Goal: Task Accomplishment & Management: Complete application form

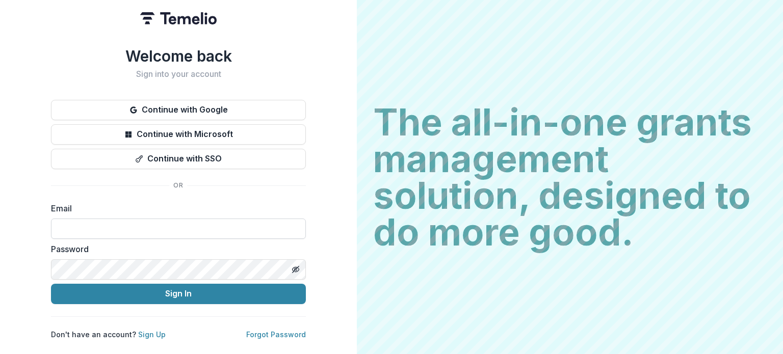
click at [226, 222] on input at bounding box center [178, 229] width 255 height 20
type input "**********"
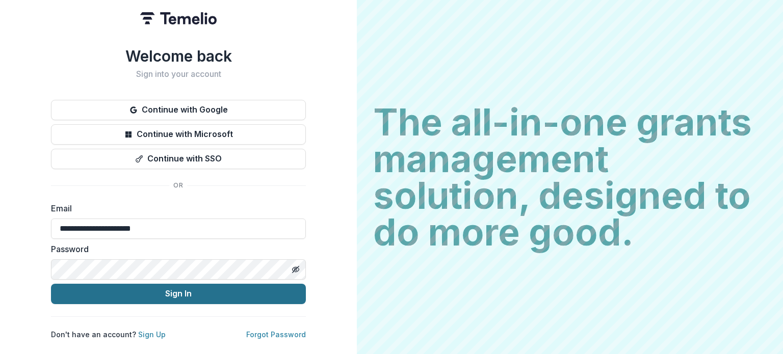
click at [177, 296] on button "Sign In" at bounding box center [178, 294] width 255 height 20
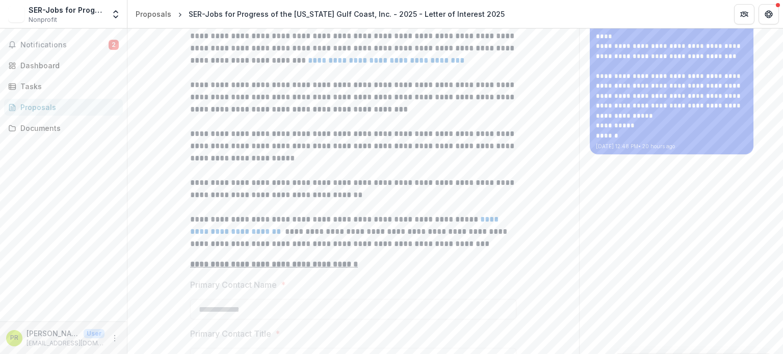
scroll to position [51, 0]
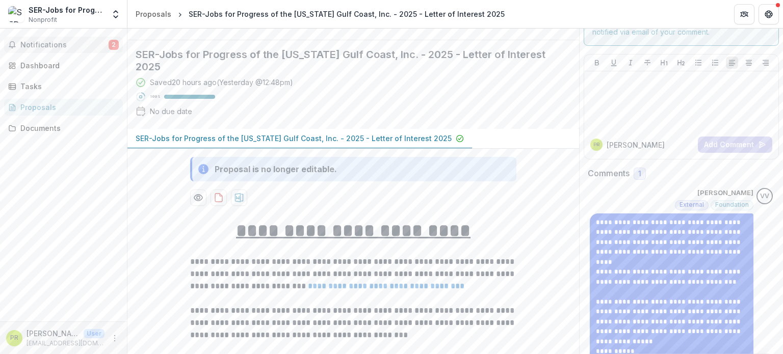
click at [43, 42] on span "Notifications" at bounding box center [64, 45] width 88 height 9
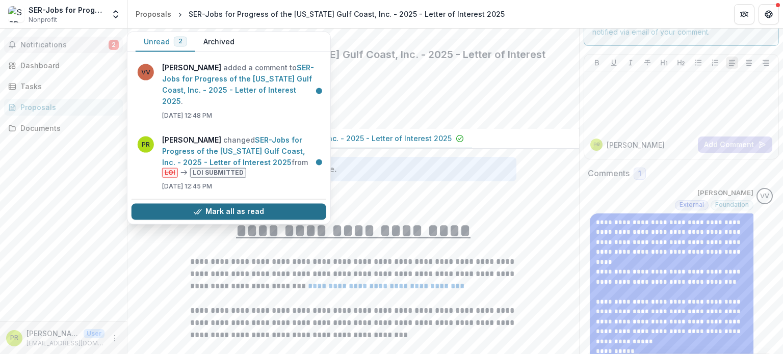
click at [228, 203] on button "Mark all as read" at bounding box center [229, 211] width 195 height 16
